Goal: Check status: Check status

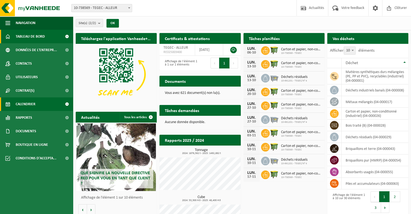
click at [45, 104] on link "Calendrier" at bounding box center [36, 104] width 73 height 14
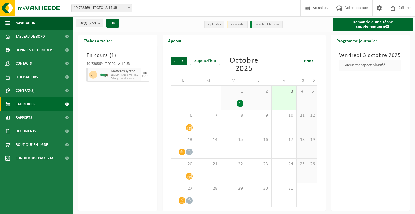
click at [240, 106] on div "1" at bounding box center [240, 103] width 7 height 7
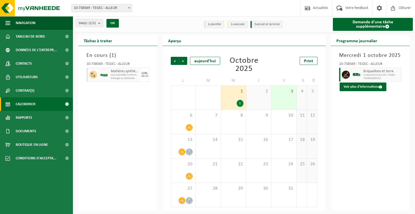
click at [370, 76] on span "LIVRAISON SUR SITE / TEGEC" at bounding box center [382, 75] width 37 height 3
click at [368, 89] on button "Voir plus d'informations" at bounding box center [363, 86] width 47 height 9
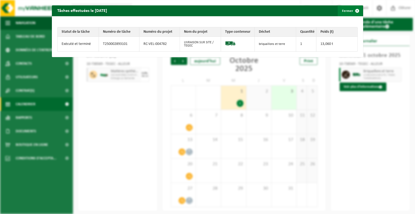
click at [353, 11] on span "button" at bounding box center [357, 10] width 11 height 11
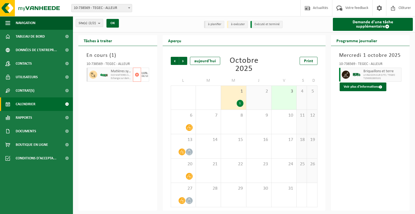
click at [117, 75] on span "C15 MATIERES SYNTH PVC INCLUS/TEGEC" at bounding box center [121, 75] width 21 height 3
click at [185, 122] on div "6" at bounding box center [183, 122] width 25 height 24
